Goal: Use online tool/utility: Utilize a website feature to perform a specific function

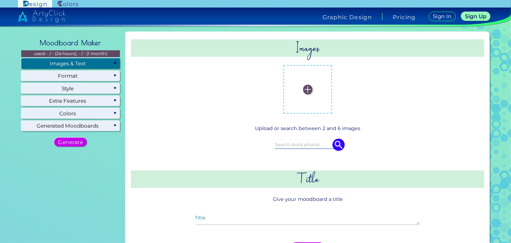
click at [308, 92] on img at bounding box center [307, 89] width 9 height 9
click at [0, 0] on input "file" at bounding box center [0, 0] width 0 height 0
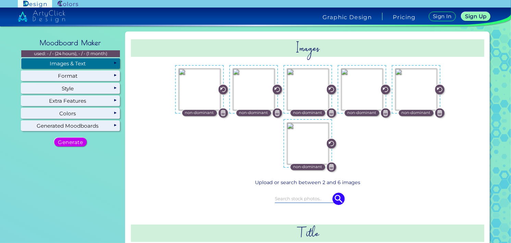
click at [223, 113] on img at bounding box center [222, 113] width 9 height 9
drag, startPoint x: 274, startPoint y: 112, endPoint x: 282, endPoint y: 113, distance: 7.9
click at [275, 112] on img at bounding box center [276, 113] width 9 height 9
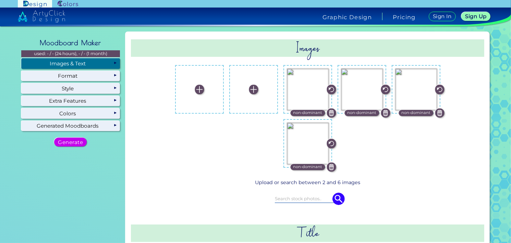
click at [327, 111] on img at bounding box center [331, 113] width 9 height 9
drag, startPoint x: 383, startPoint y: 111, endPoint x: 386, endPoint y: 112, distance: 3.4
click at [383, 111] on img at bounding box center [385, 113] width 9 height 9
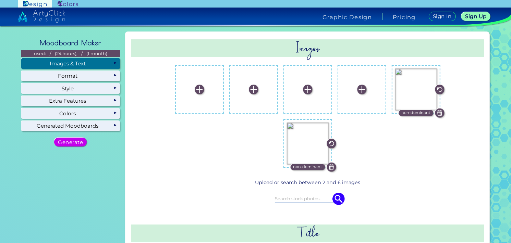
click at [437, 111] on img at bounding box center [439, 113] width 9 height 9
click at [331, 167] on img at bounding box center [331, 167] width 9 height 9
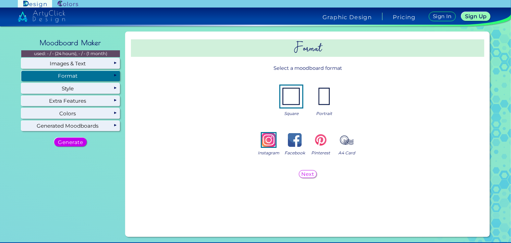
click at [108, 76] on div "Format" at bounding box center [70, 76] width 99 height 10
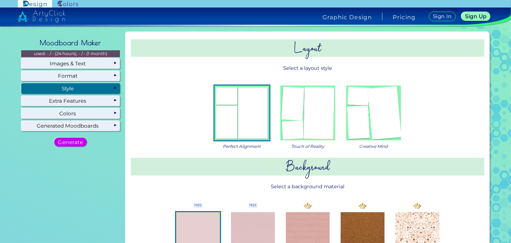
click at [109, 87] on div "Style" at bounding box center [70, 88] width 99 height 10
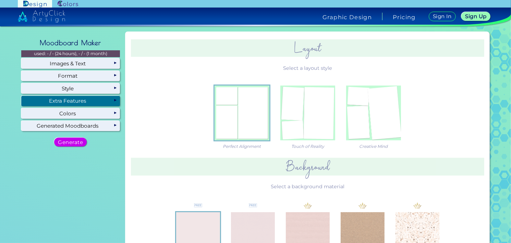
click at [96, 99] on div "Extra Features" at bounding box center [70, 101] width 99 height 10
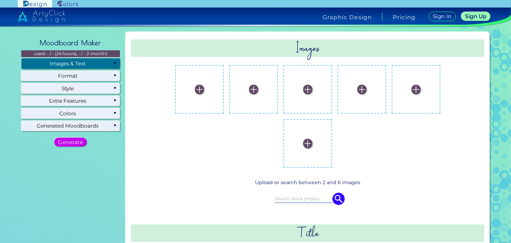
click at [102, 65] on div "Images & Text" at bounding box center [70, 63] width 99 height 10
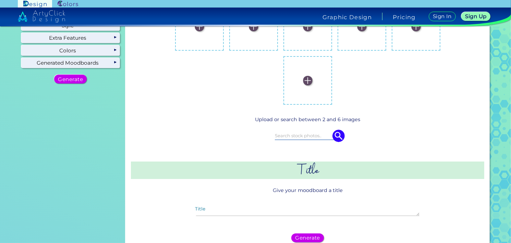
scroll to position [34, 0]
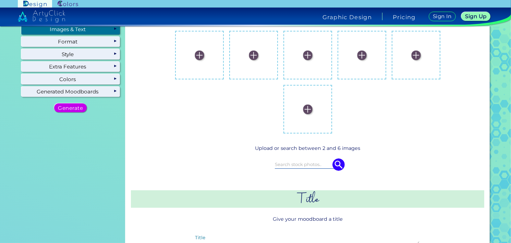
click at [197, 54] on img at bounding box center [199, 55] width 9 height 9
click at [0, 0] on input "file" at bounding box center [0, 0] width 0 height 0
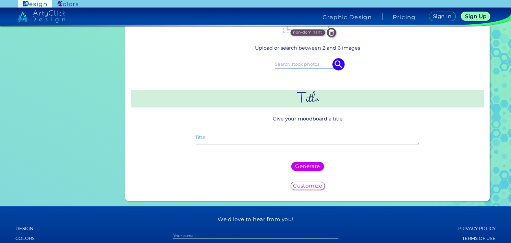
scroll to position [137, 0]
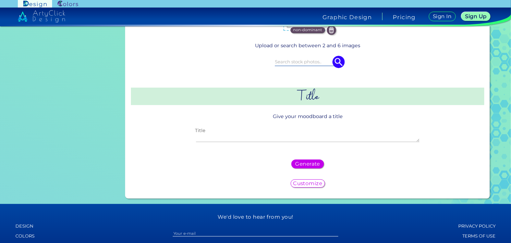
click at [273, 137] on textarea "Title" at bounding box center [307, 138] width 223 height 8
type textarea "Kenopsia"
click at [315, 162] on h5 "Generate" at bounding box center [307, 164] width 22 height 5
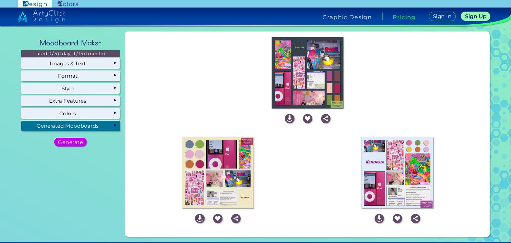
click at [215, 174] on img at bounding box center [218, 173] width 72 height 72
click at [201, 218] on img at bounding box center [199, 218] width 9 height 9
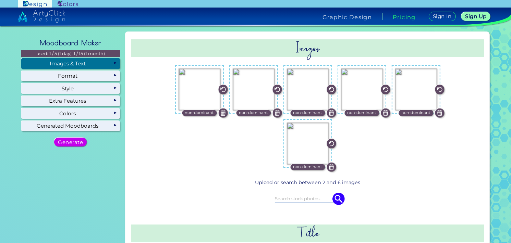
click at [90, 62] on div "Images & Text" at bounding box center [70, 63] width 99 height 10
click at [221, 90] on img at bounding box center [222, 89] width 9 height 9
click at [221, 111] on img at bounding box center [222, 113] width 9 height 9
click at [275, 112] on img at bounding box center [276, 113] width 9 height 9
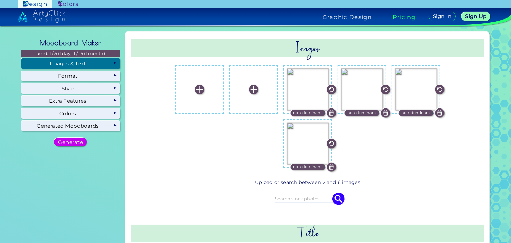
drag, startPoint x: 383, startPoint y: 113, endPoint x: 390, endPoint y: 112, distance: 7.3
click at [384, 112] on img at bounding box center [385, 113] width 9 height 9
click at [436, 113] on img at bounding box center [439, 113] width 9 height 9
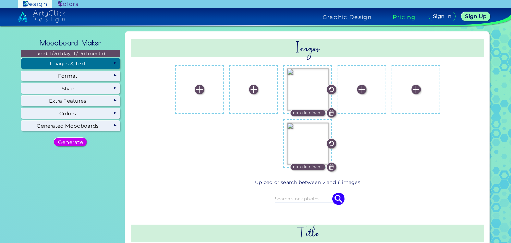
drag, startPoint x: 332, startPoint y: 166, endPoint x: 332, endPoint y: 146, distance: 20.2
click at [332, 165] on img at bounding box center [331, 167] width 9 height 9
click at [331, 109] on img at bounding box center [331, 113] width 9 height 9
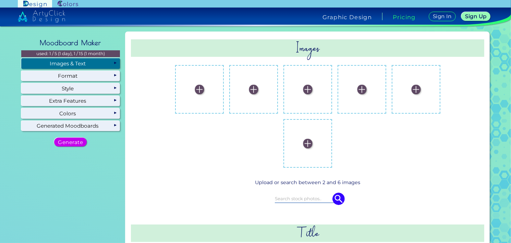
click at [200, 89] on img at bounding box center [199, 89] width 9 height 9
click at [0, 0] on input "file" at bounding box center [0, 0] width 0 height 0
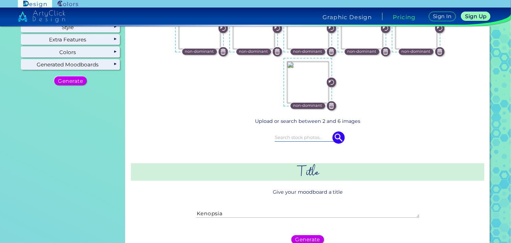
scroll to position [69, 0]
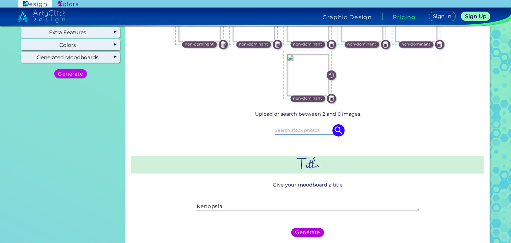
click at [299, 231] on h5 "Generate" at bounding box center [307, 232] width 22 height 5
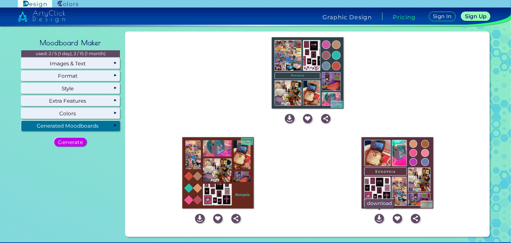
click at [378, 219] on img at bounding box center [378, 218] width 9 height 9
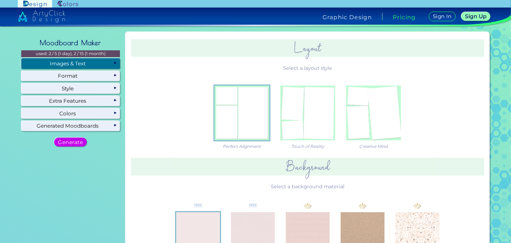
click at [103, 65] on div "Images & Text" at bounding box center [70, 63] width 99 height 10
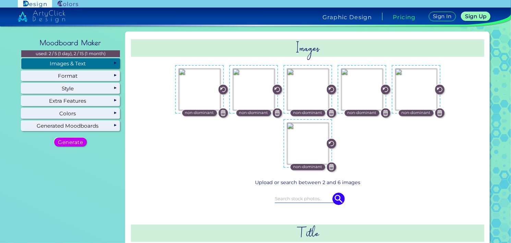
click at [221, 112] on img at bounding box center [222, 113] width 9 height 9
click at [275, 113] on img at bounding box center [276, 113] width 9 height 9
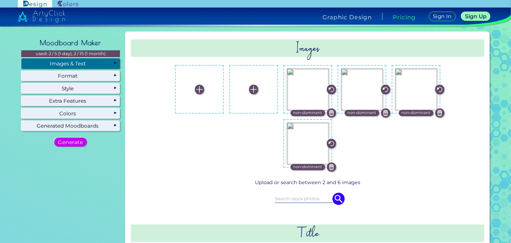
click at [329, 113] on img at bounding box center [331, 113] width 9 height 9
click at [440, 113] on img at bounding box center [439, 113] width 9 height 9
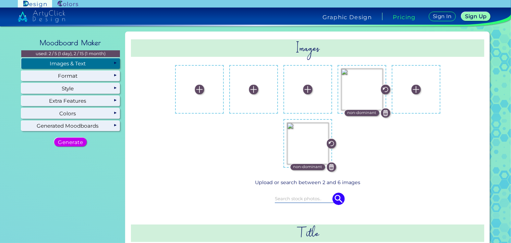
click at [328, 167] on img at bounding box center [331, 167] width 9 height 9
click at [382, 112] on img at bounding box center [385, 113] width 9 height 9
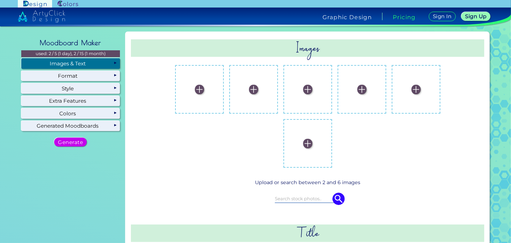
click at [195, 89] on img at bounding box center [199, 89] width 9 height 9
click at [0, 0] on input "file" at bounding box center [0, 0] width 0 height 0
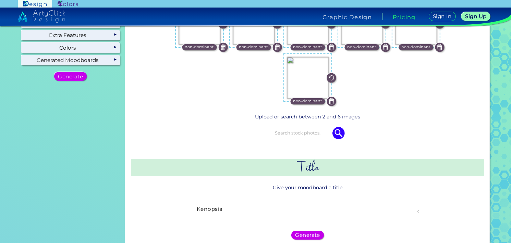
scroll to position [69, 0]
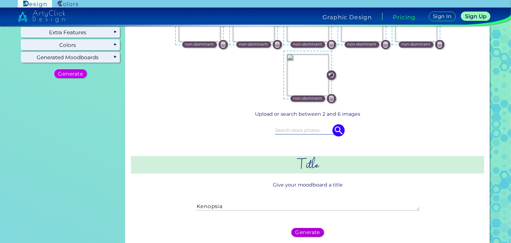
click at [310, 232] on h5 "Generate" at bounding box center [307, 232] width 22 height 5
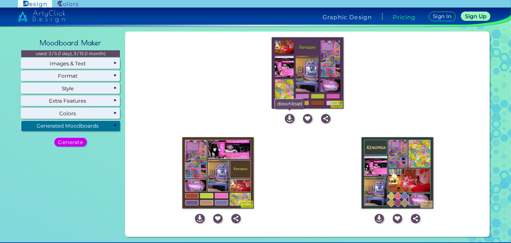
click at [289, 119] on img at bounding box center [289, 118] width 9 height 9
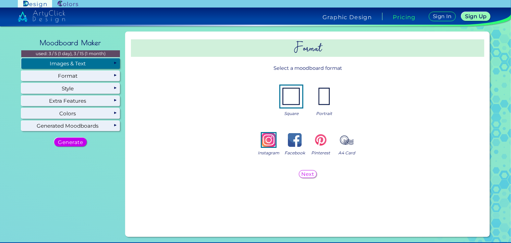
click at [97, 64] on div "Images & Text" at bounding box center [70, 63] width 99 height 10
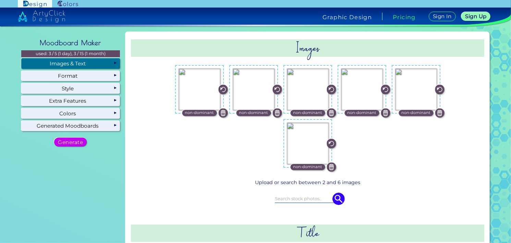
click at [220, 113] on img at bounding box center [222, 113] width 9 height 9
click at [273, 113] on img at bounding box center [276, 113] width 9 height 9
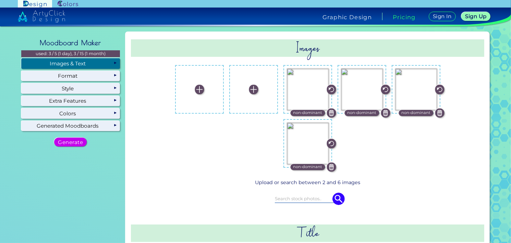
drag, startPoint x: 328, startPoint y: 113, endPoint x: 337, endPoint y: 113, distance: 9.3
click at [329, 113] on img at bounding box center [331, 113] width 9 height 9
drag, startPoint x: 440, startPoint y: 115, endPoint x: 405, endPoint y: 115, distance: 34.3
click at [440, 115] on img at bounding box center [439, 113] width 9 height 9
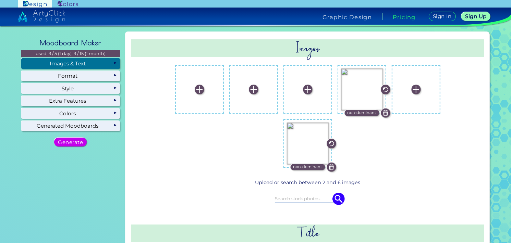
click at [383, 112] on img at bounding box center [385, 113] width 9 height 9
click at [331, 167] on img at bounding box center [331, 167] width 9 height 9
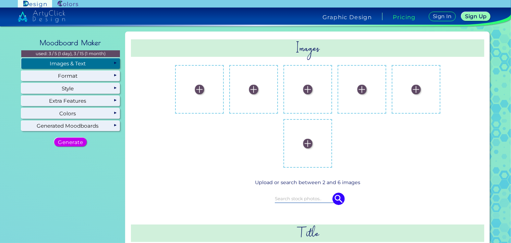
click at [200, 93] on label at bounding box center [200, 90] width 42 height 42
click at [0, 0] on input "file" at bounding box center [0, 0] width 0 height 0
click at [201, 90] on img at bounding box center [199, 89] width 9 height 9
click at [0, 0] on input "file" at bounding box center [0, 0] width 0 height 0
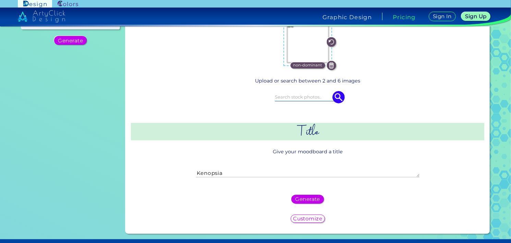
scroll to position [103, 0]
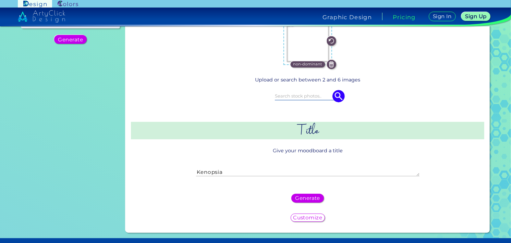
click at [305, 216] on h5 "Customize" at bounding box center [307, 218] width 26 height 5
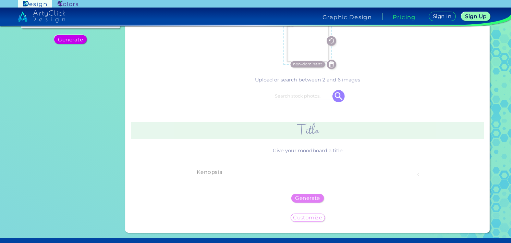
scroll to position [0, 0]
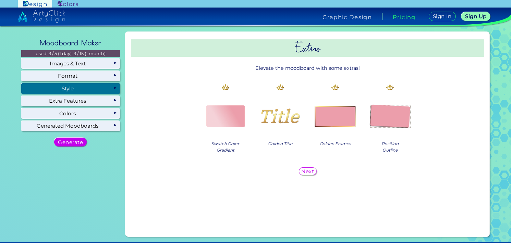
click at [77, 86] on div "Style" at bounding box center [70, 88] width 99 height 10
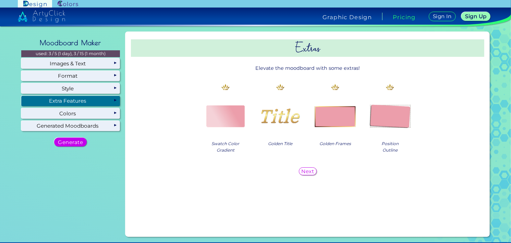
click at [85, 100] on div "Extra Features" at bounding box center [70, 101] width 99 height 10
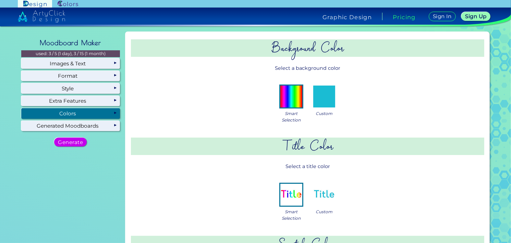
click at [93, 119] on div "Self-Executing Designs Ready in Seconds Follow the 4 easy steps to generate you…" at bounding box center [71, 193] width 104 height 328
click at [97, 112] on div "Colors" at bounding box center [70, 113] width 99 height 10
click at [326, 104] on img at bounding box center [324, 97] width 22 height 22
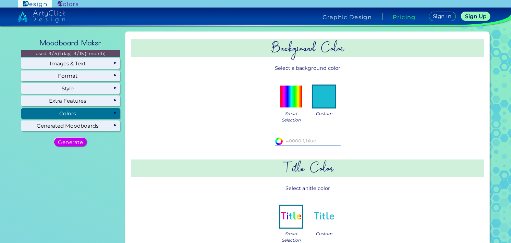
click at [309, 141] on input at bounding box center [308, 141] width 66 height 8
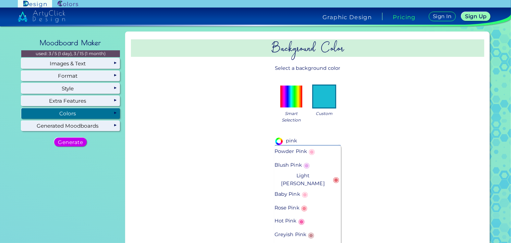
type input "pink"
click at [302, 149] on p "Powder Pink ◉" at bounding box center [295, 151] width 42 height 13
type input "#ffb2d0"
type input "Powder Pink"
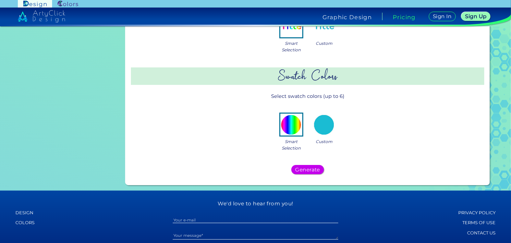
scroll to position [206, 0]
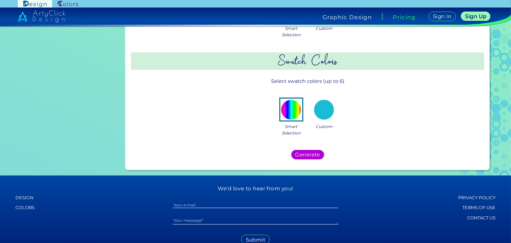
click at [310, 155] on h5 "Generate" at bounding box center [307, 154] width 22 height 5
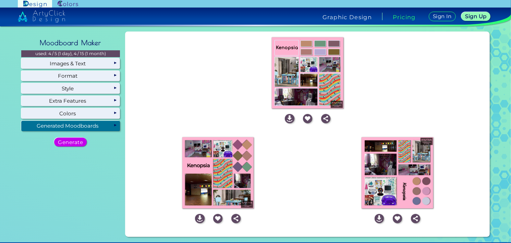
click at [417, 188] on img at bounding box center [397, 173] width 72 height 72
click at [379, 222] on img at bounding box center [378, 218] width 9 height 9
click at [38, 17] on img at bounding box center [41, 16] width 47 height 12
